Goal: Task Accomplishment & Management: Use online tool/utility

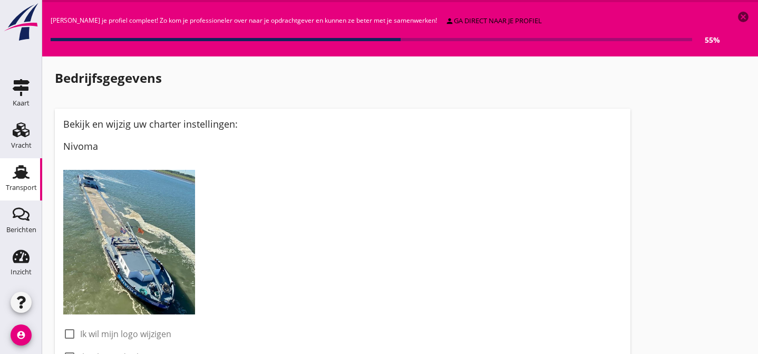
click at [22, 173] on use at bounding box center [21, 172] width 17 height 14
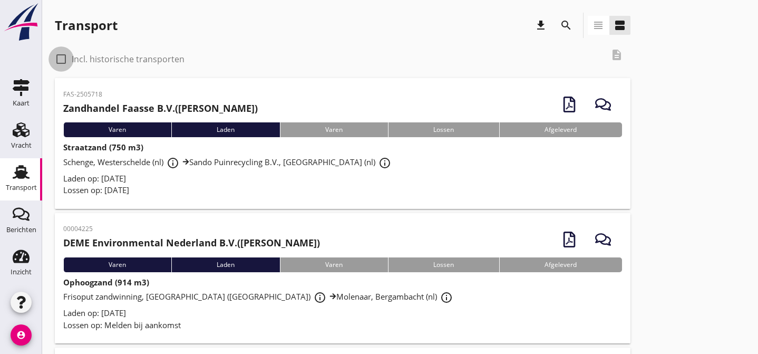
click at [63, 59] on div at bounding box center [61, 59] width 18 height 18
checkbox input "true"
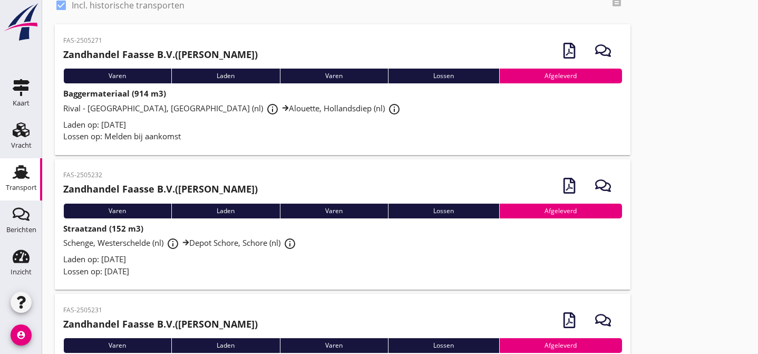
scroll to position [63, 0]
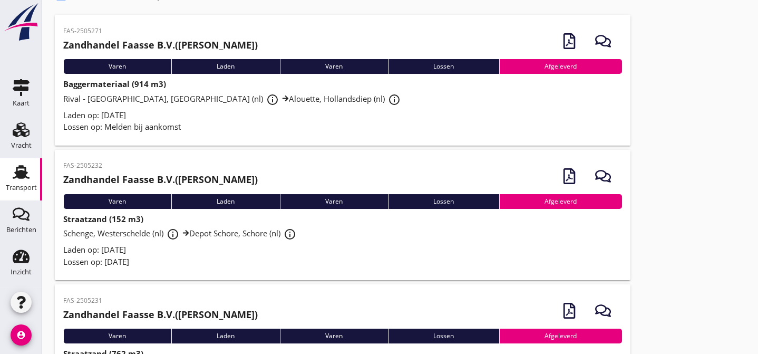
click at [440, 104] on div "Rival - [GEOGRAPHIC_DATA], [GEOGRAPHIC_DATA] (nl) info_outline Alouette, Hollan…" at bounding box center [342, 99] width 559 height 19
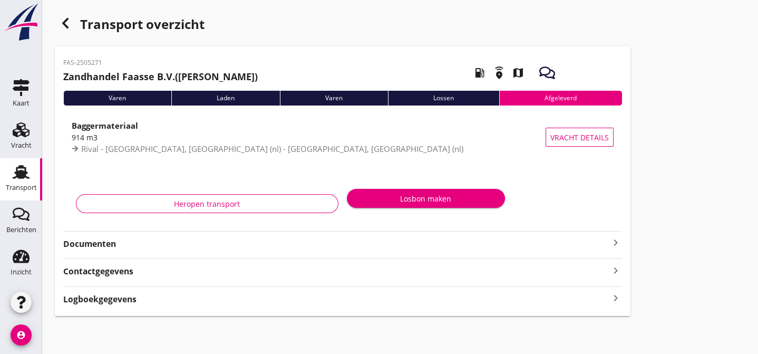
click at [175, 241] on strong "Documenten" at bounding box center [336, 244] width 546 height 12
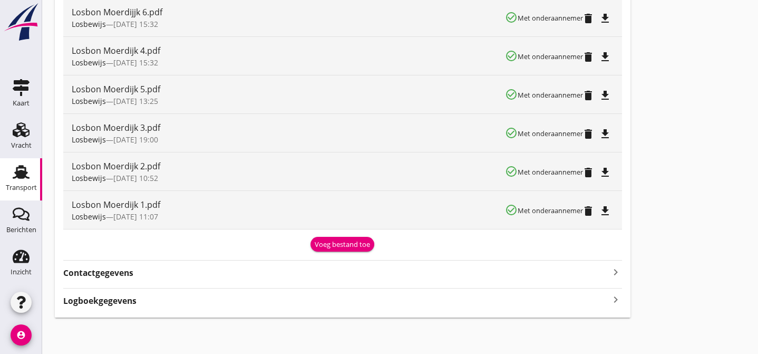
scroll to position [260, 0]
click at [346, 243] on div "Voeg bestand toe" at bounding box center [342, 244] width 55 height 11
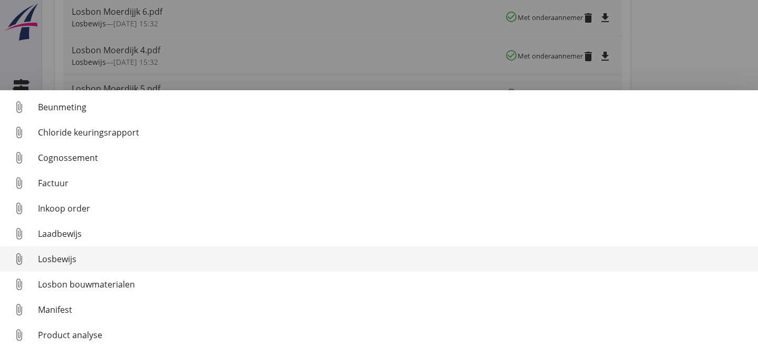
click at [187, 255] on div "Losbewijs" at bounding box center [393, 258] width 711 height 13
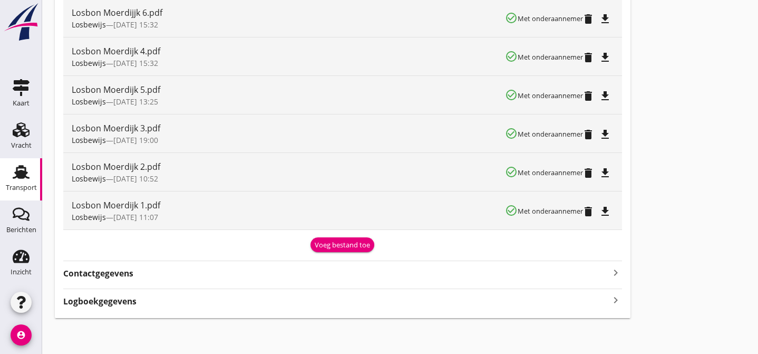
scroll to position [299, 0]
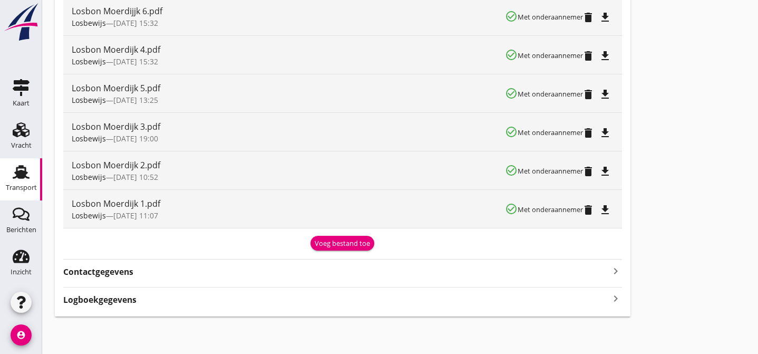
click at [23, 174] on use at bounding box center [21, 172] width 17 height 14
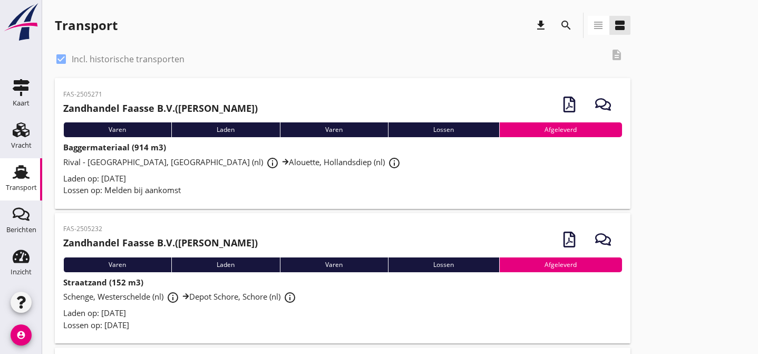
click at [60, 59] on div at bounding box center [61, 59] width 18 height 18
checkbox input "false"
